Goal: Transaction & Acquisition: Download file/media

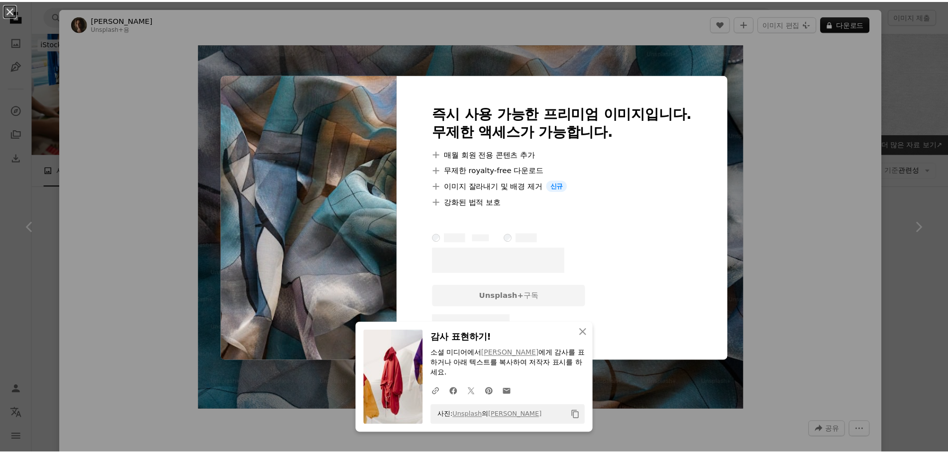
scroll to position [1293, 0]
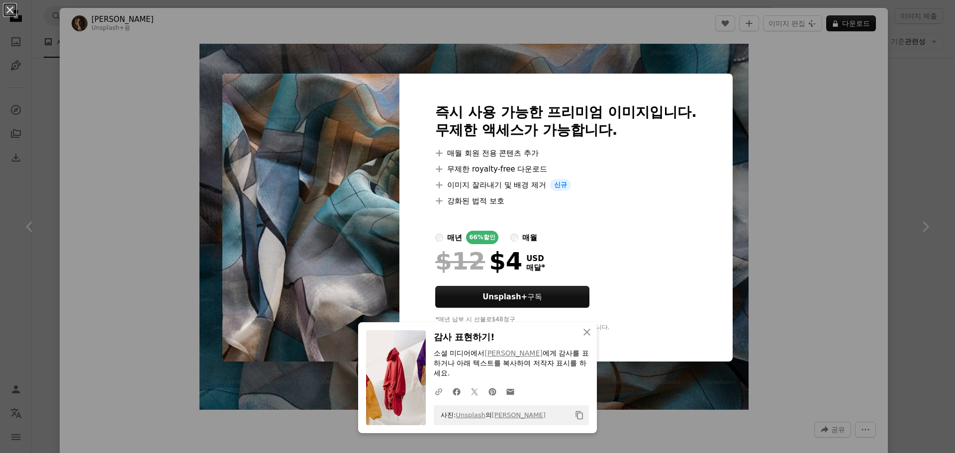
click at [771, 138] on div "An X shape An X shape 닫기 감사 표현하기! 소셜 미디어에서 [PERSON_NAME] 에게 감사를 표하거나 아래 텍스트를 복사…" at bounding box center [477, 226] width 955 height 453
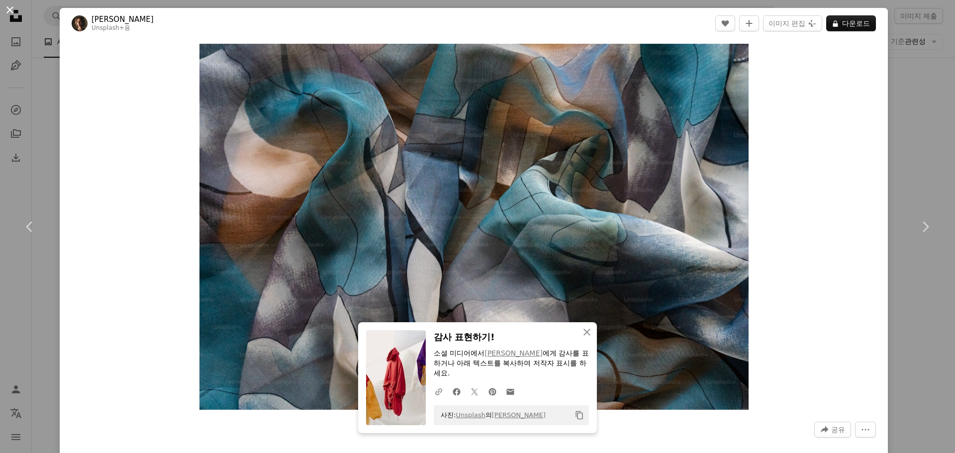
click at [11, 10] on button "An X shape" at bounding box center [10, 10] width 12 height 12
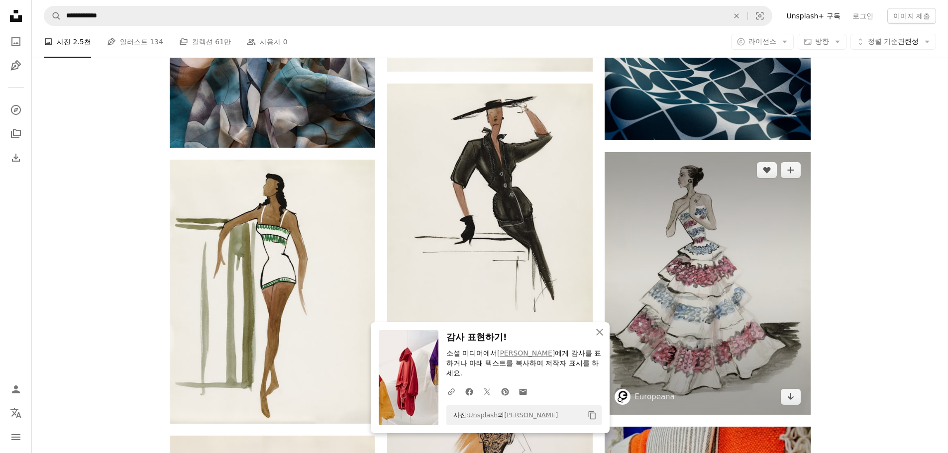
scroll to position [1393, 0]
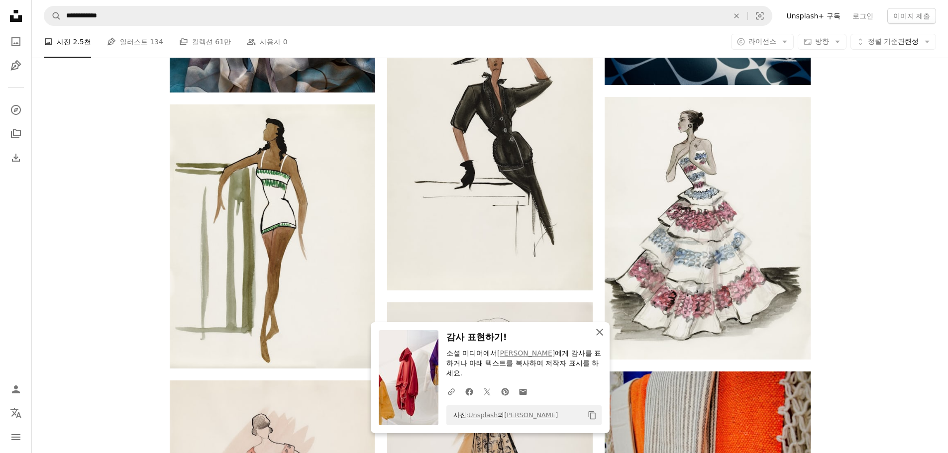
click at [600, 332] on icon "An X shape" at bounding box center [599, 332] width 12 height 12
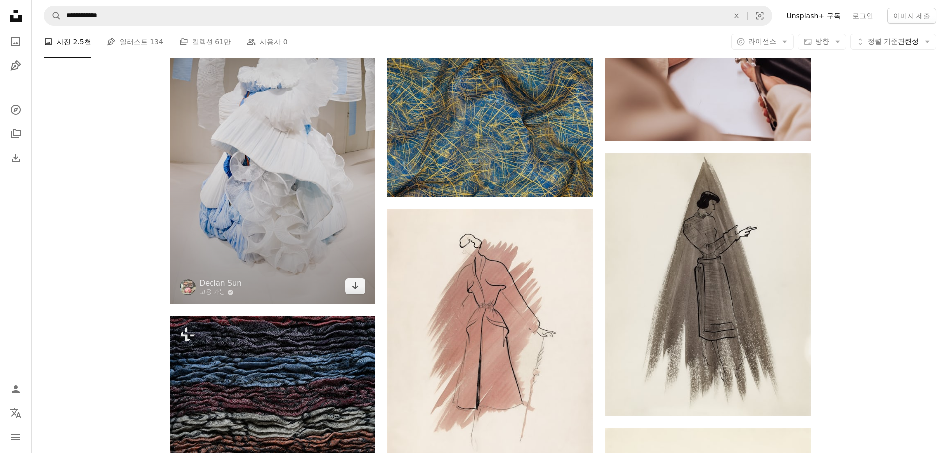
scroll to position [1990, 0]
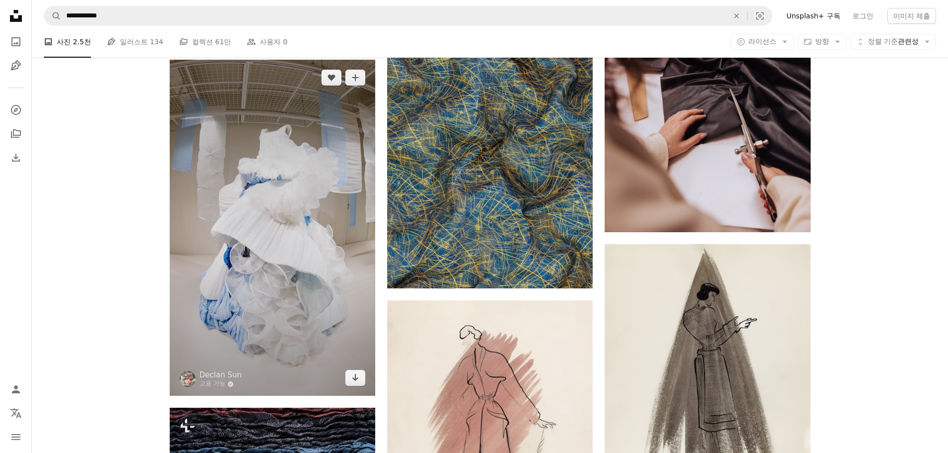
click at [317, 204] on img at bounding box center [272, 228] width 205 height 336
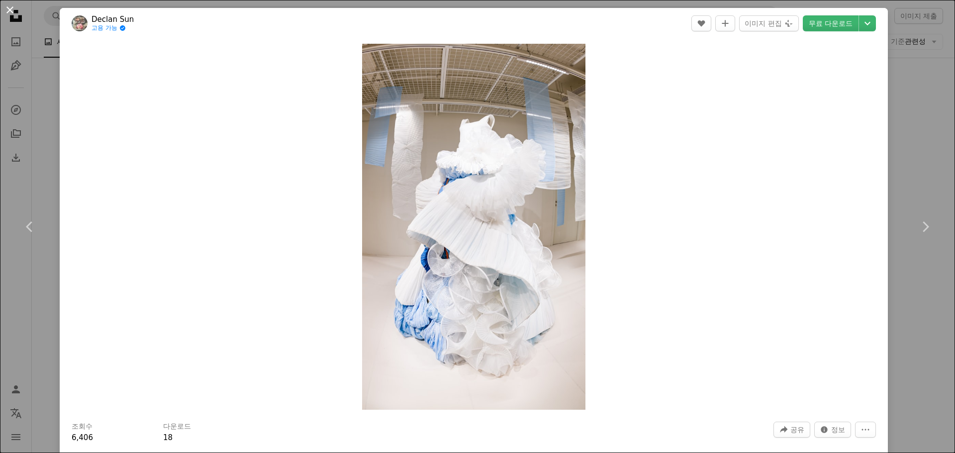
click at [9, 8] on button "An X shape" at bounding box center [10, 10] width 12 height 12
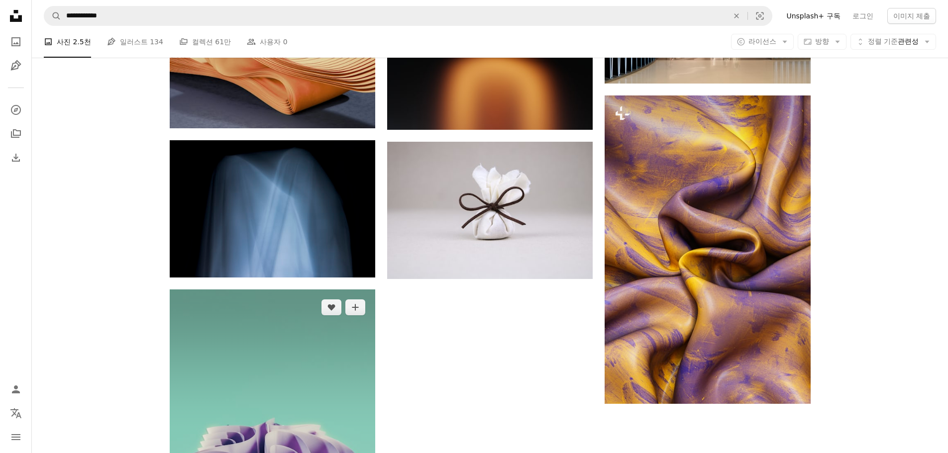
scroll to position [3134, 0]
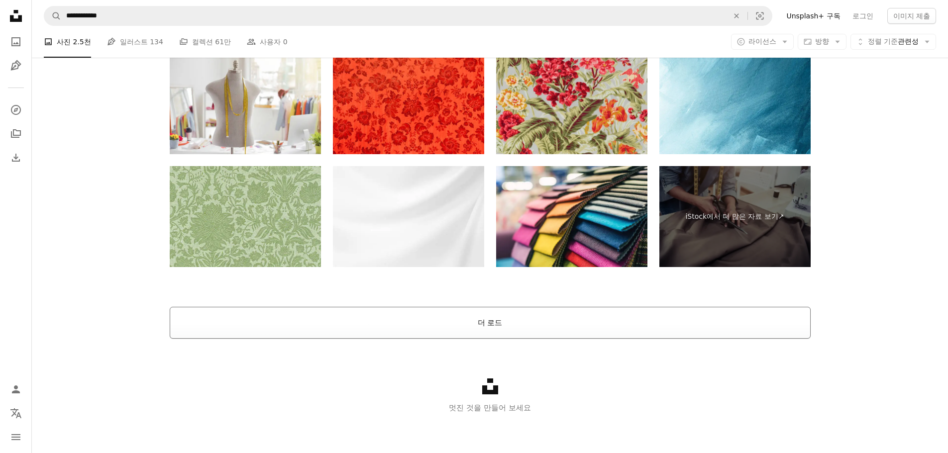
click at [472, 319] on button "더 로드" at bounding box center [490, 323] width 641 height 32
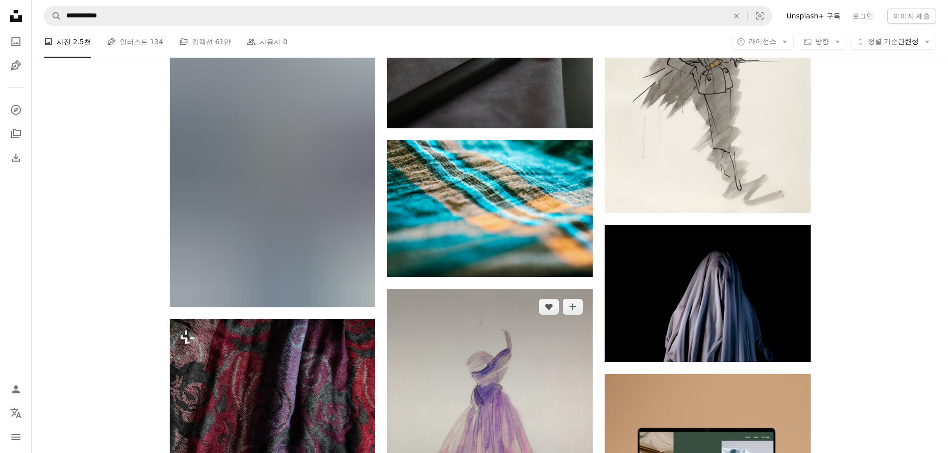
scroll to position [4696, 0]
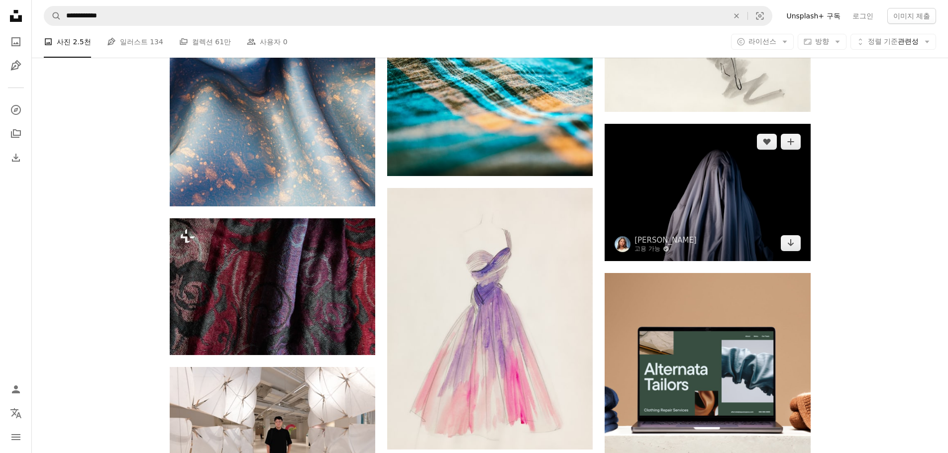
click at [710, 180] on img at bounding box center [706, 192] width 205 height 137
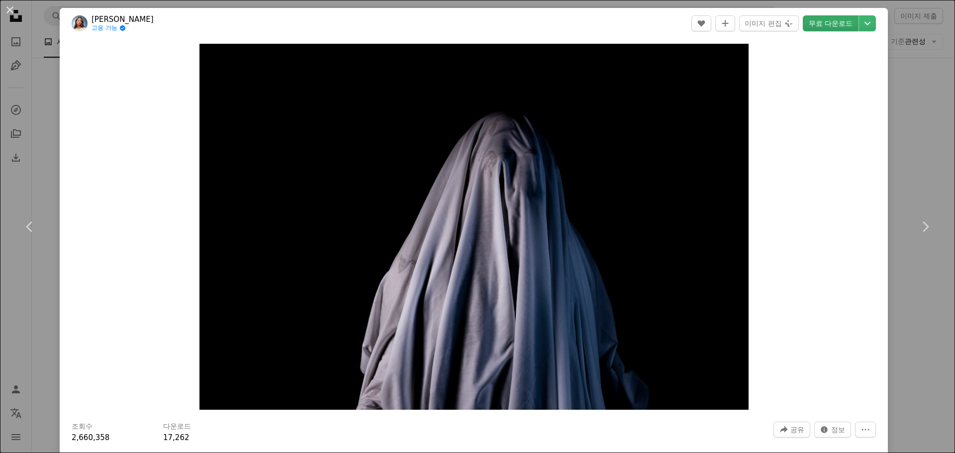
click at [835, 16] on link "무료 다운로드" at bounding box center [831, 23] width 56 height 16
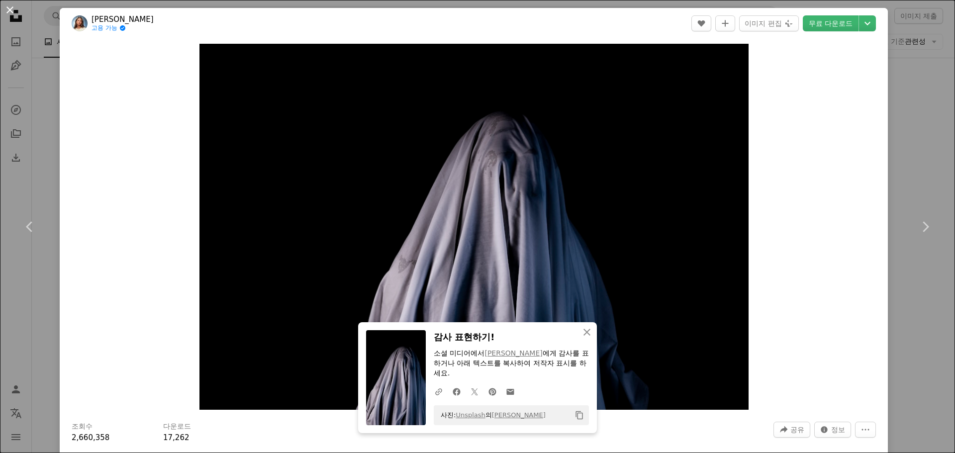
click at [11, 14] on button "An X shape" at bounding box center [10, 10] width 12 height 12
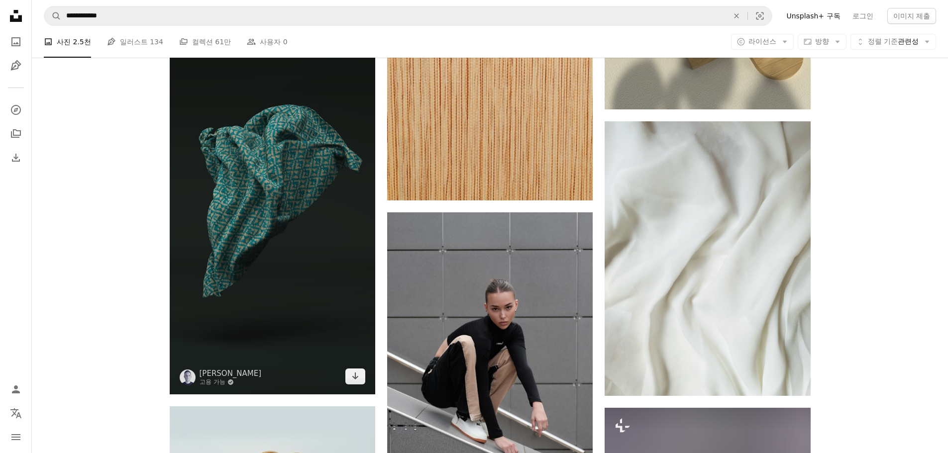
scroll to position [6337, 0]
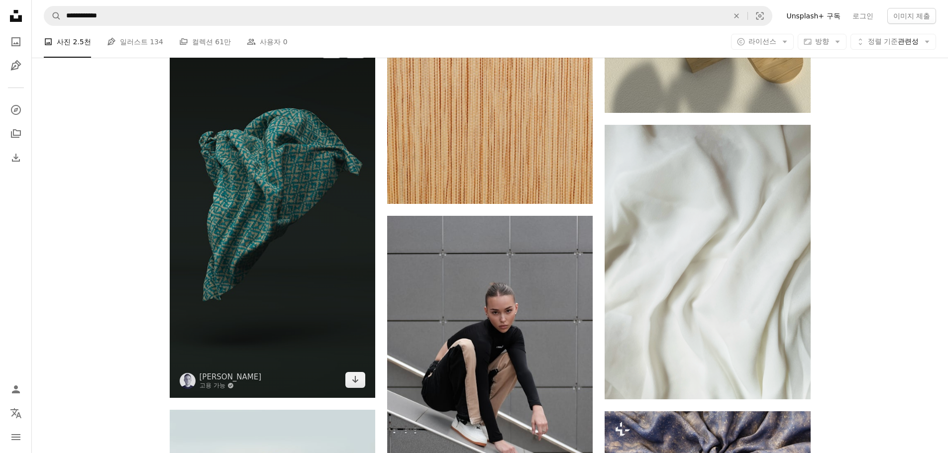
click at [244, 206] on img at bounding box center [272, 215] width 205 height 366
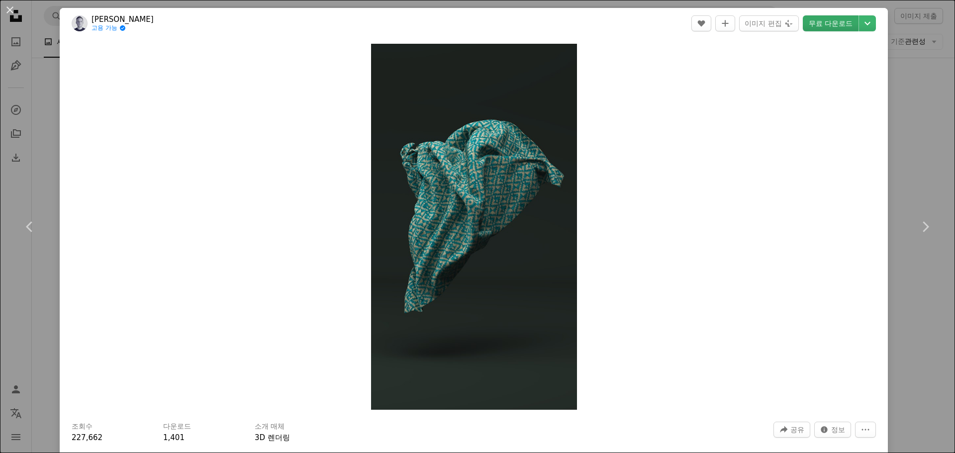
click at [811, 23] on link "무료 다운로드" at bounding box center [831, 23] width 56 height 16
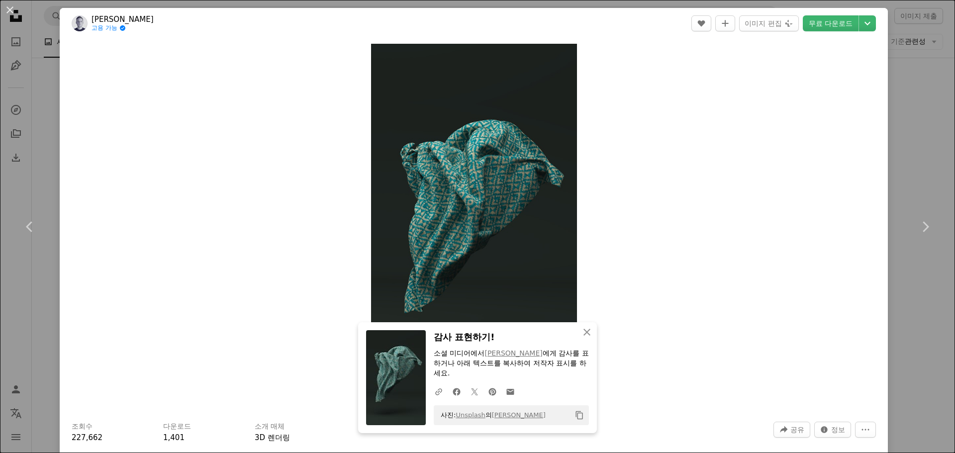
click at [937, 54] on div "An X shape Chevron left Chevron right An X shape 닫기 감사 표현하기! 소셜 미디어에서 [PERSON_N…" at bounding box center [477, 226] width 955 height 453
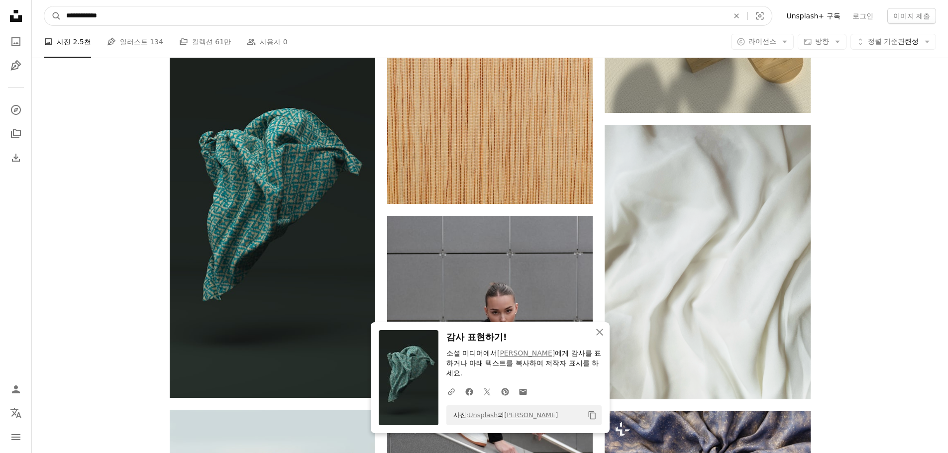
click at [180, 11] on input "**********" at bounding box center [393, 15] width 664 height 19
type input "********"
click button "A magnifying glass" at bounding box center [52, 15] width 17 height 19
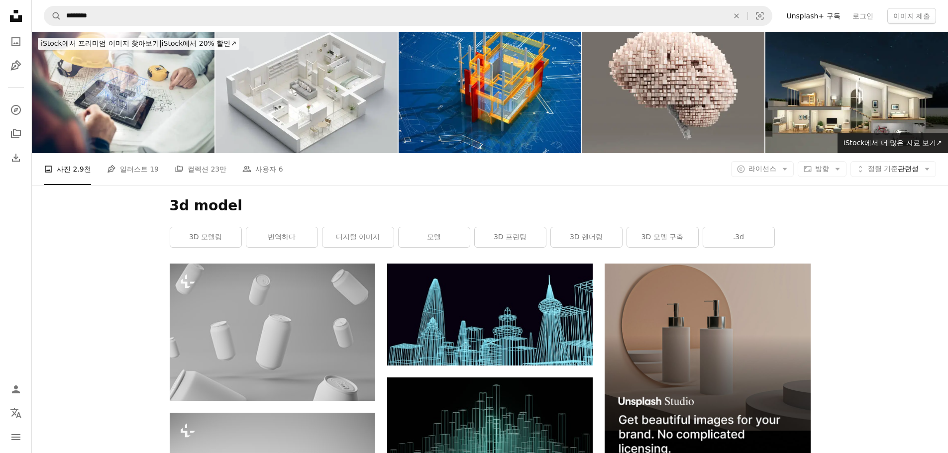
scroll to position [149, 0]
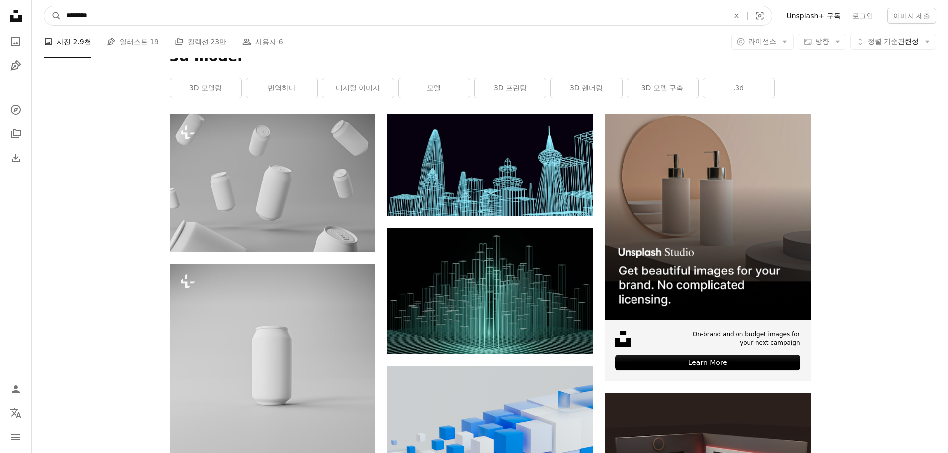
click at [76, 18] on input "********" at bounding box center [393, 15] width 664 height 19
type input "**********"
click button "A magnifying glass" at bounding box center [52, 15] width 17 height 19
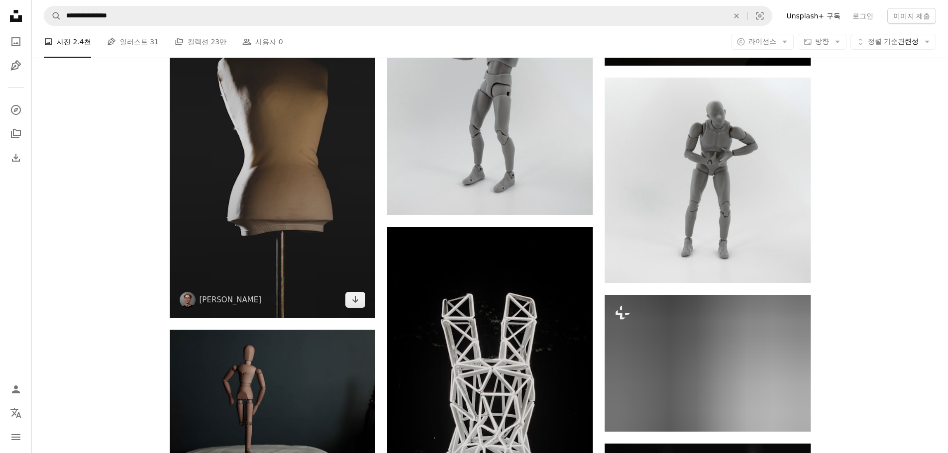
scroll to position [1094, 0]
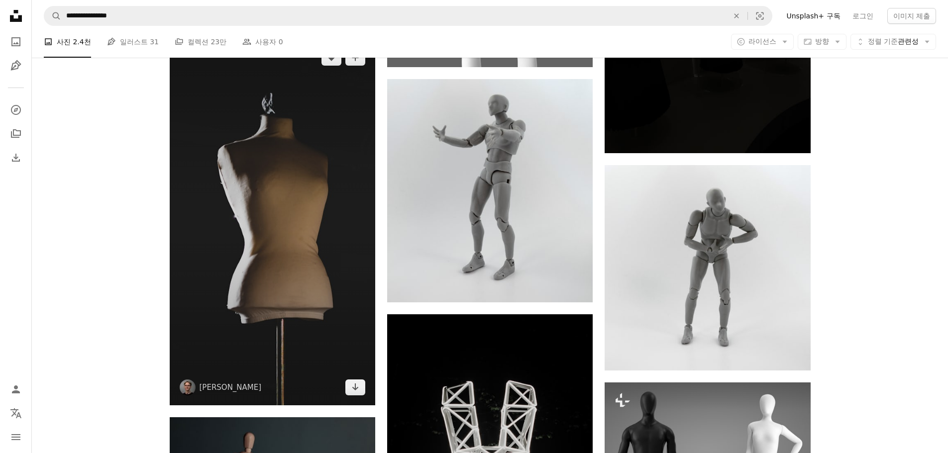
click at [276, 232] on img at bounding box center [272, 223] width 205 height 366
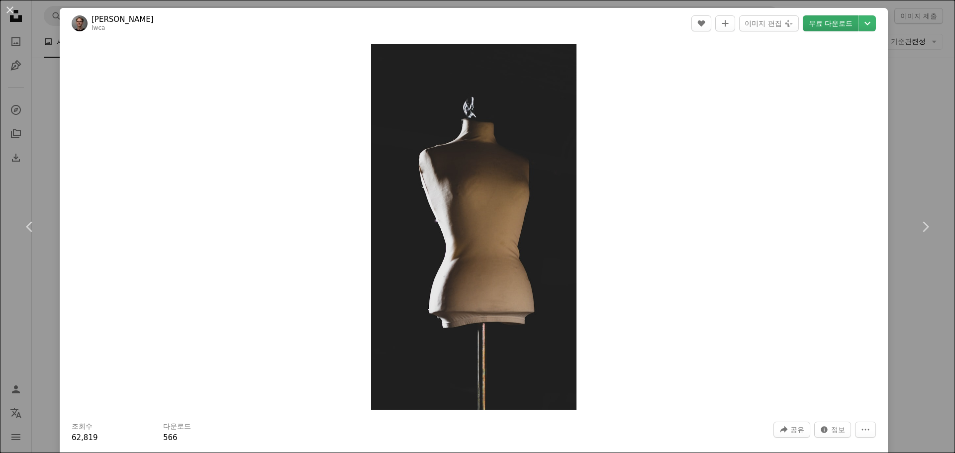
click at [810, 18] on link "무료 다운로드" at bounding box center [831, 23] width 56 height 16
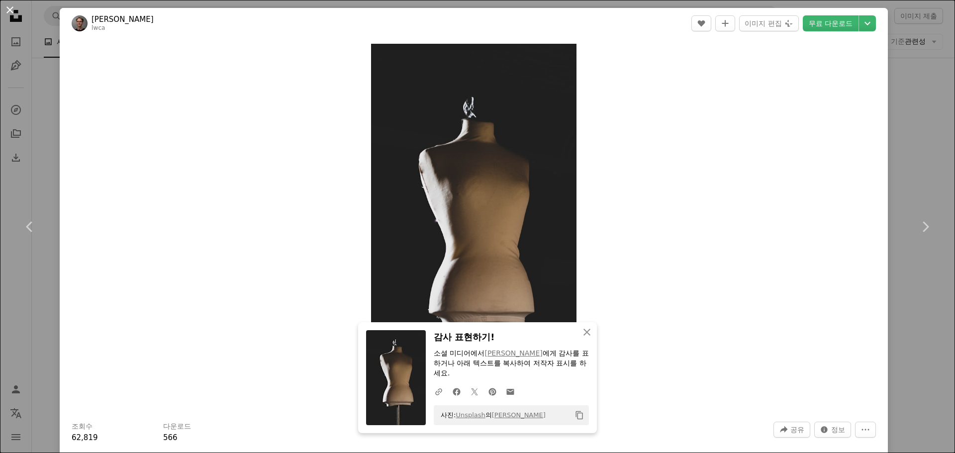
click at [4, 6] on button "An X shape" at bounding box center [10, 10] width 12 height 12
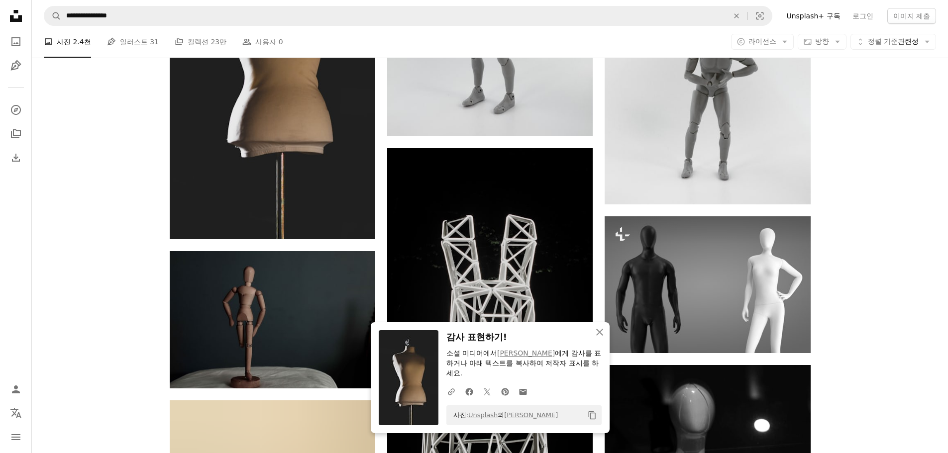
scroll to position [1343, 0]
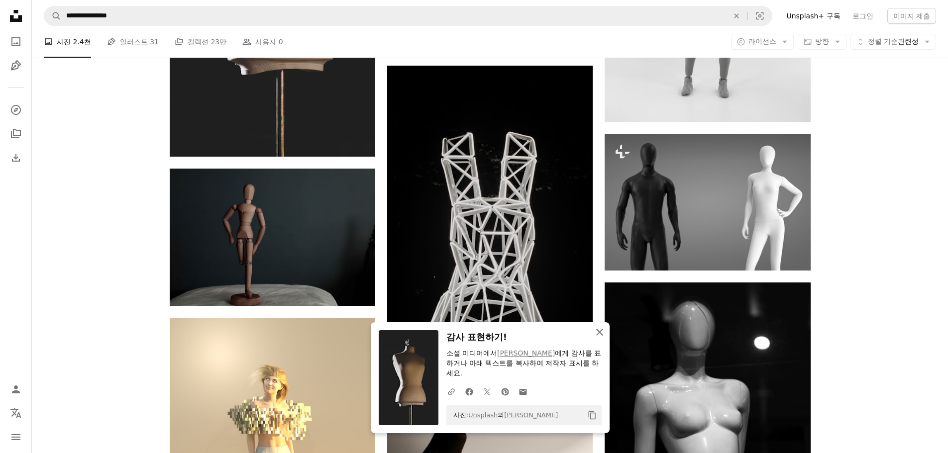
click at [593, 332] on icon "An X shape" at bounding box center [599, 332] width 12 height 12
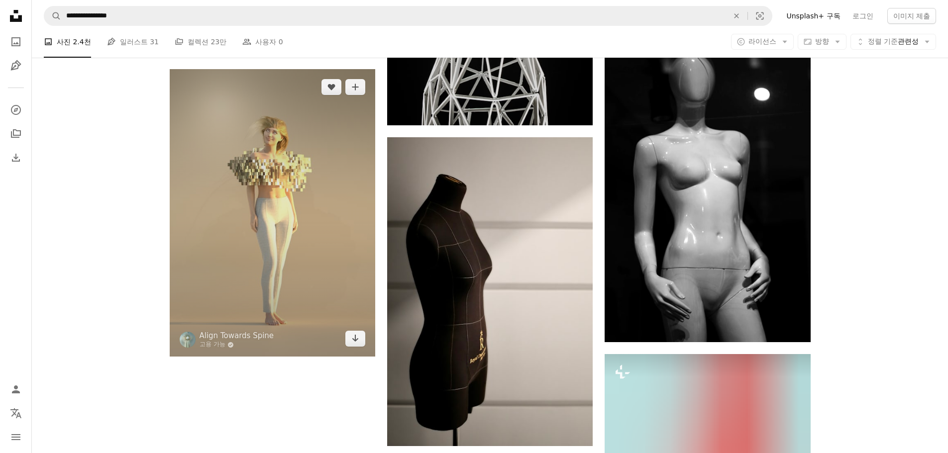
scroll to position [1841, 0]
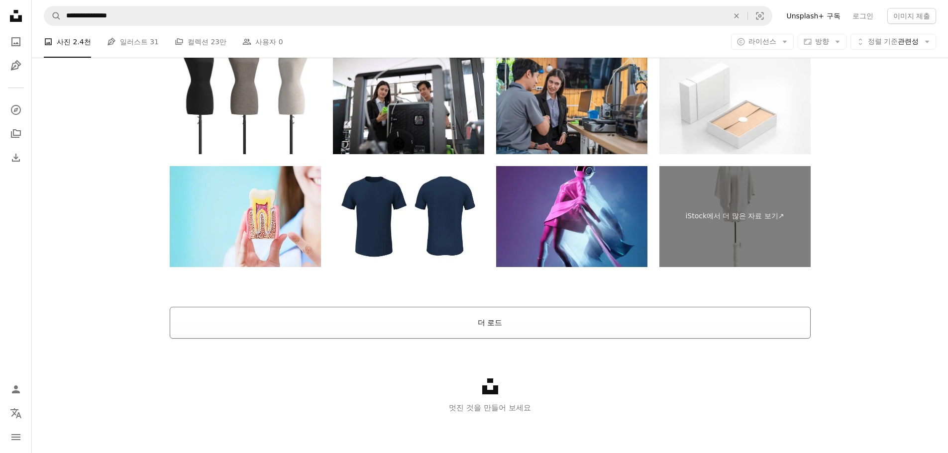
click at [501, 319] on button "더 로드" at bounding box center [490, 323] width 641 height 32
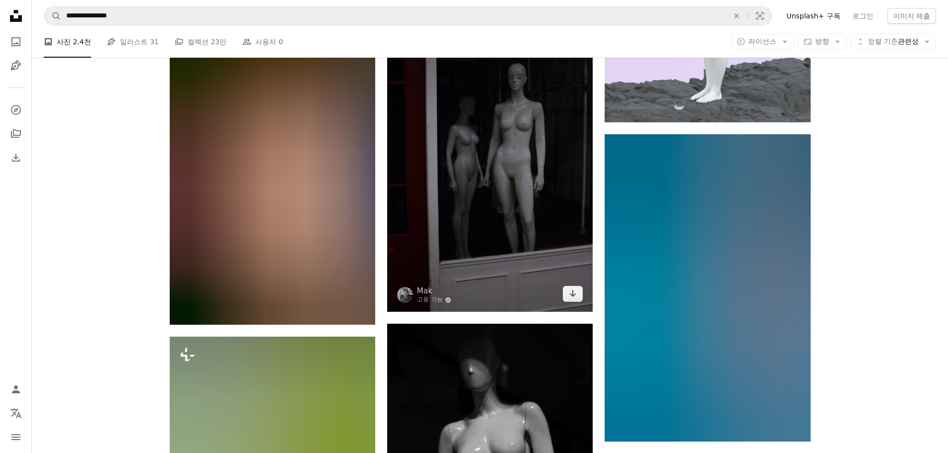
scroll to position [3981, 0]
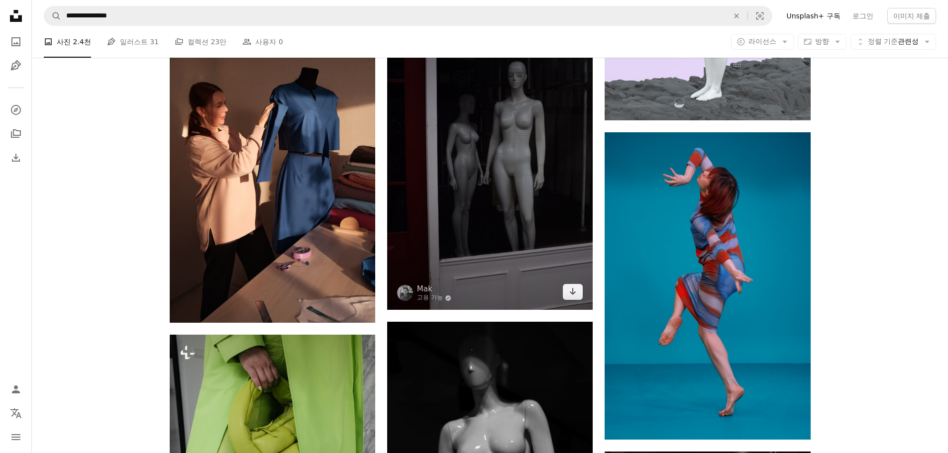
click at [518, 158] on img at bounding box center [489, 155] width 205 height 308
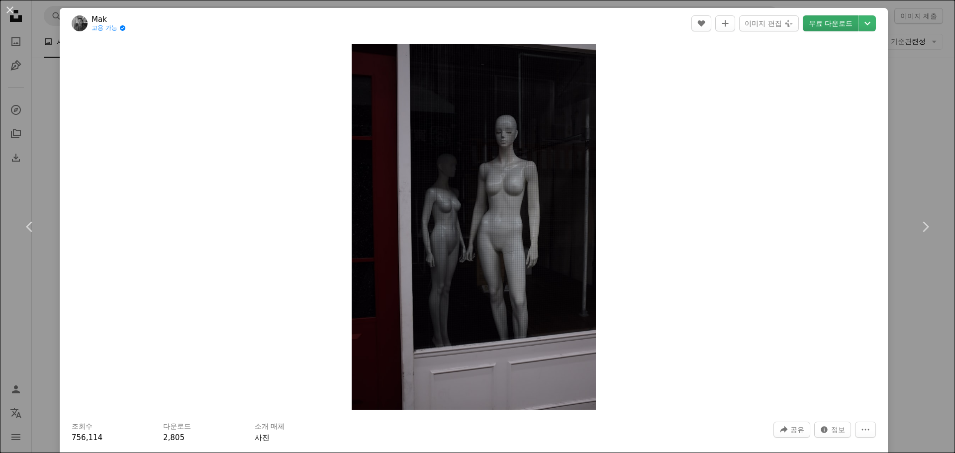
click at [820, 16] on link "무료 다운로드" at bounding box center [831, 23] width 56 height 16
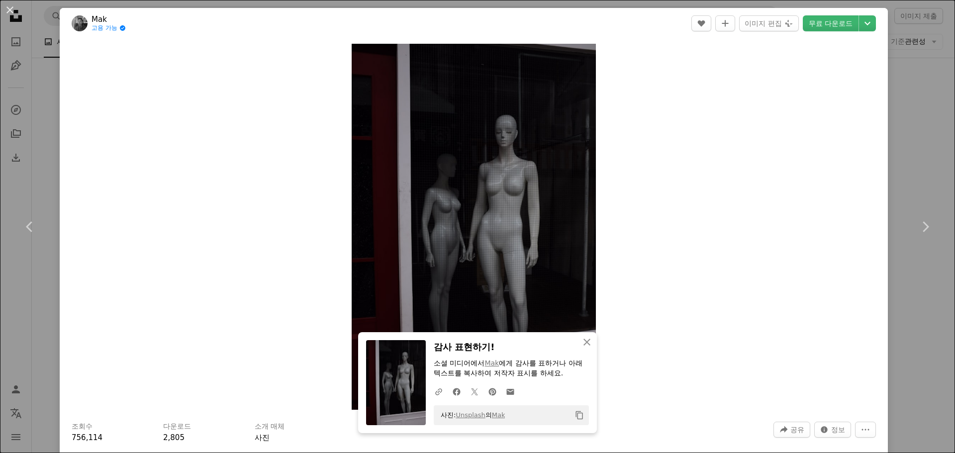
click at [43, 45] on div "An X shape Chevron left Chevron right An X shape 닫기 감사 표현하기! 소셜 미디어에서 [PERSON_N…" at bounding box center [477, 226] width 955 height 453
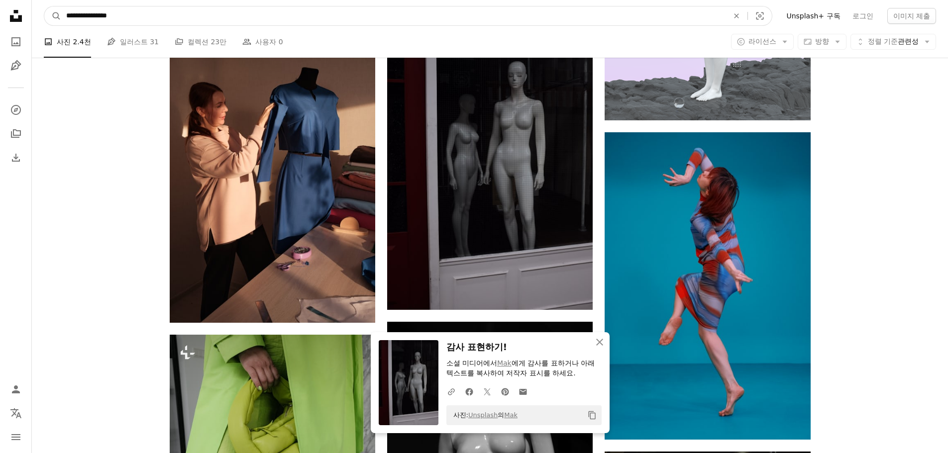
drag, startPoint x: 102, startPoint y: 16, endPoint x: 411, endPoint y: 35, distance: 309.0
type input "**********"
click button "A magnifying glass" at bounding box center [52, 15] width 17 height 19
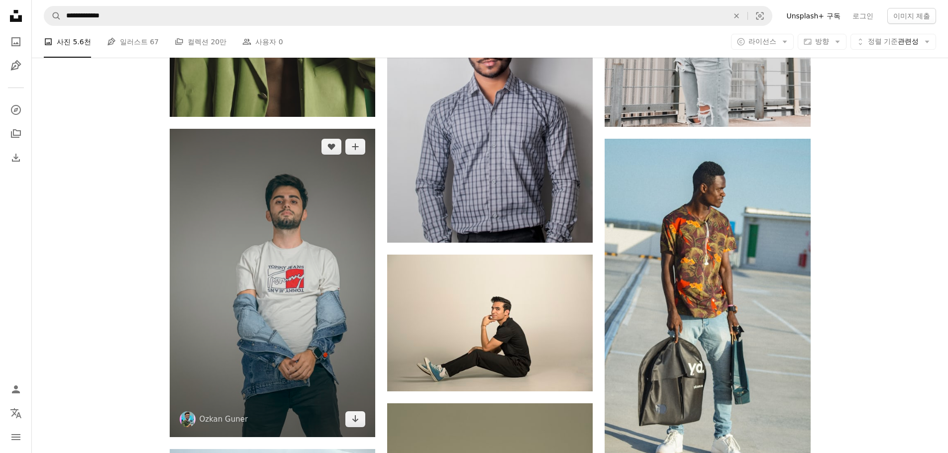
scroll to position [846, 0]
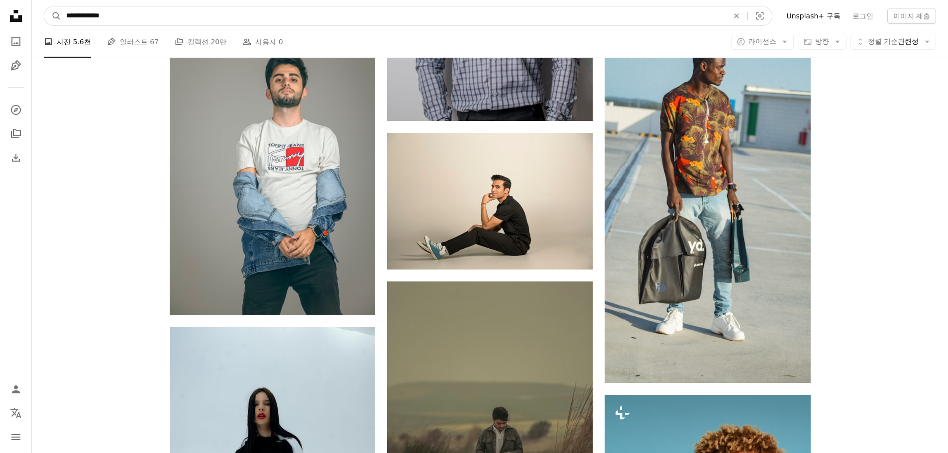
drag, startPoint x: 91, startPoint y: 12, endPoint x: 324, endPoint y: 17, distance: 233.8
click at [318, 17] on input "**********" at bounding box center [393, 15] width 664 height 19
type input "*******"
click button "A magnifying glass" at bounding box center [52, 15] width 17 height 19
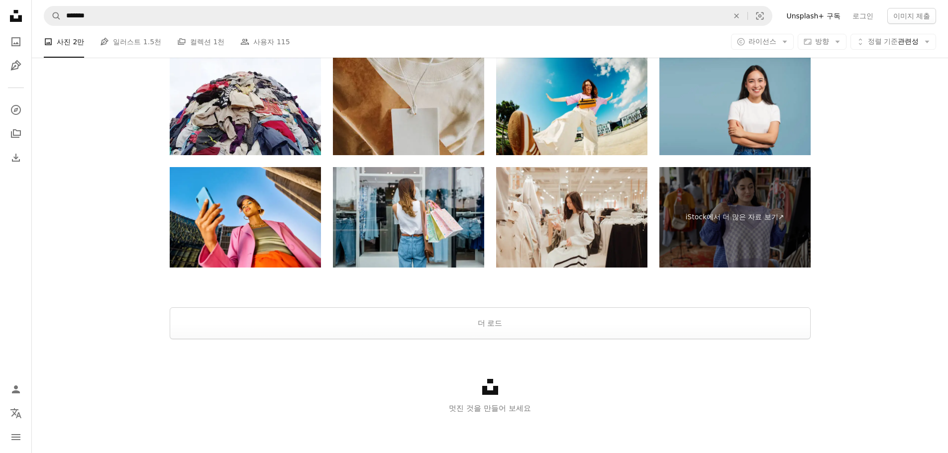
scroll to position [2315, 0]
